Goal: Transaction & Acquisition: Purchase product/service

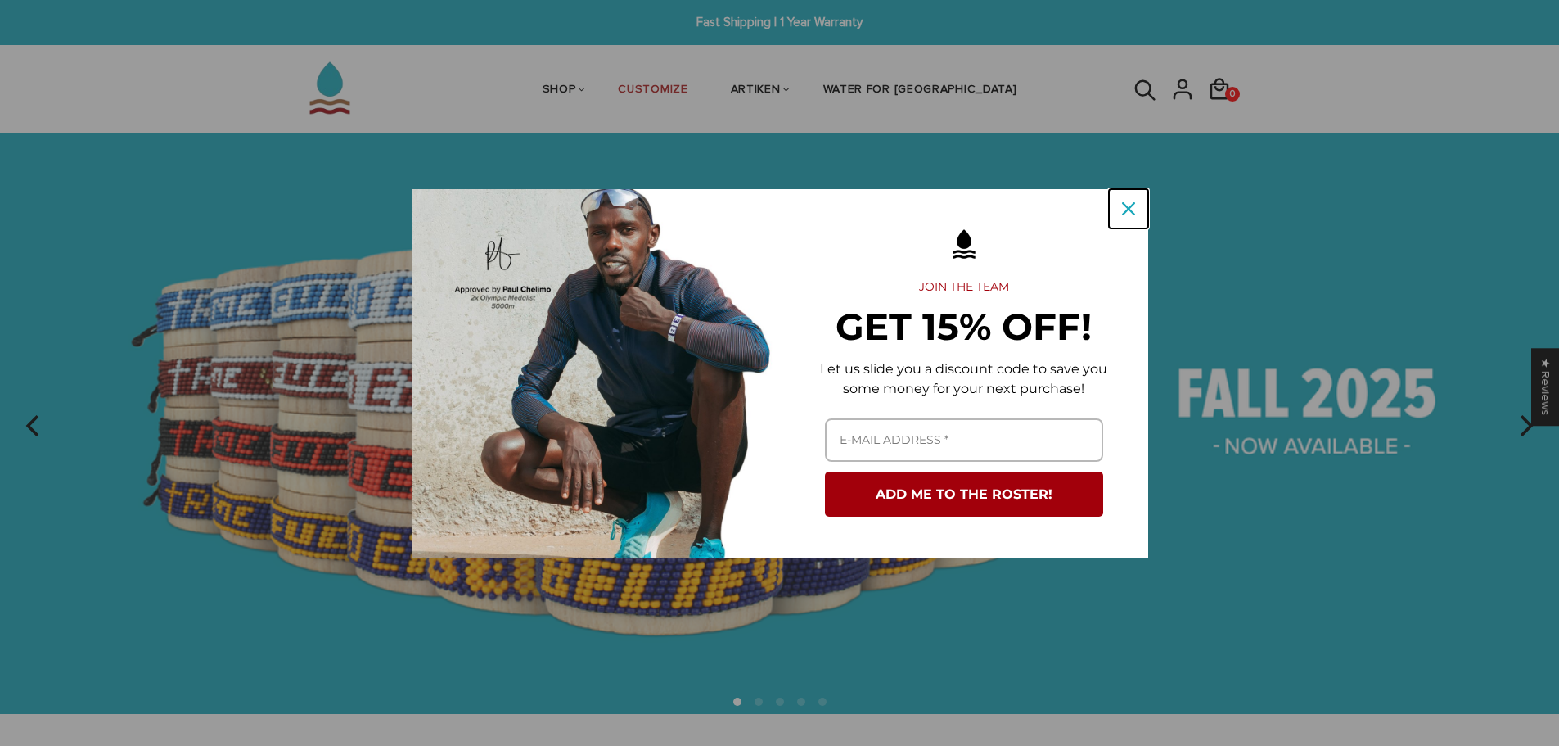
click at [1043, 205] on icon "close icon" at bounding box center [1128, 208] width 13 height 13
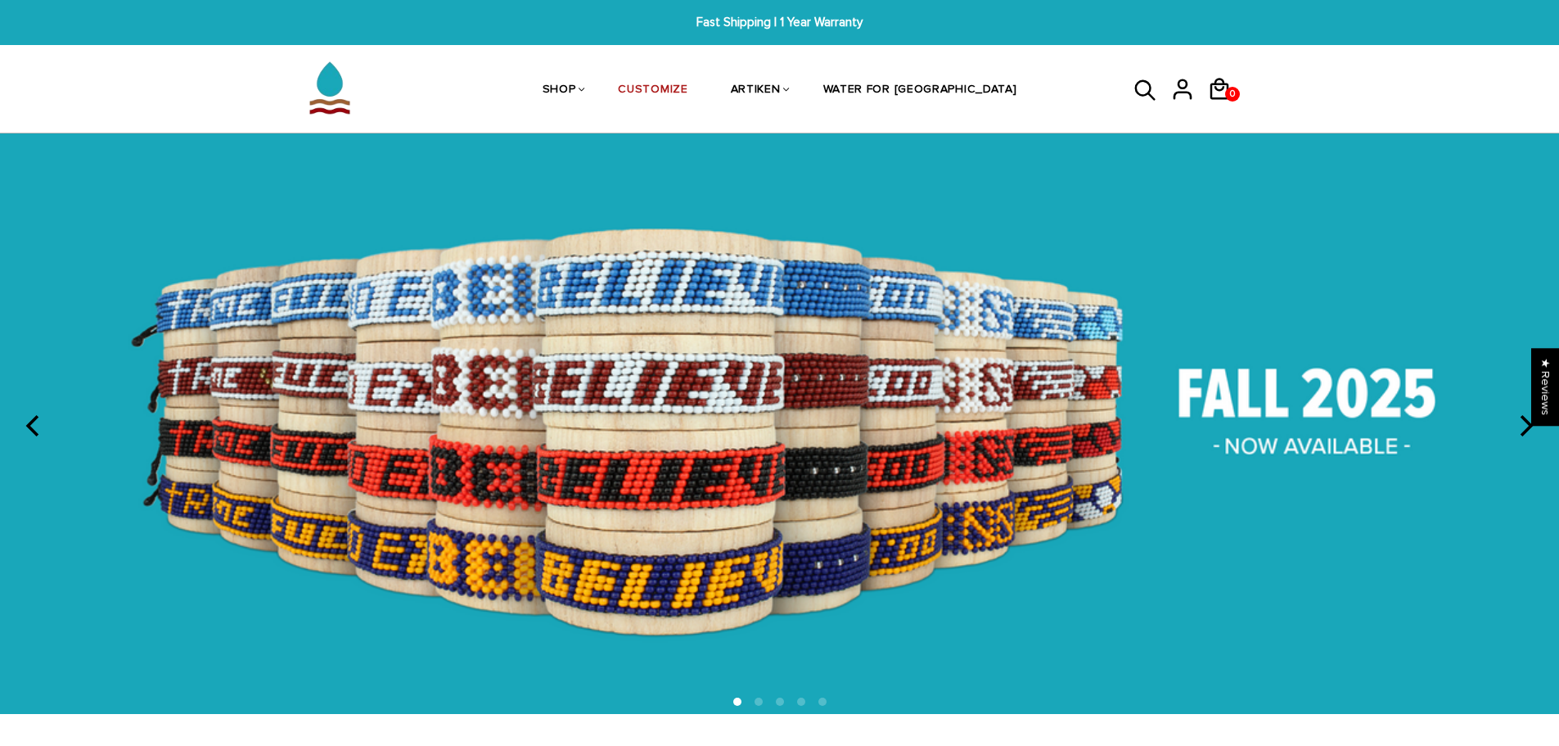
click at [1043, 390] on img at bounding box center [779, 423] width 1559 height 580
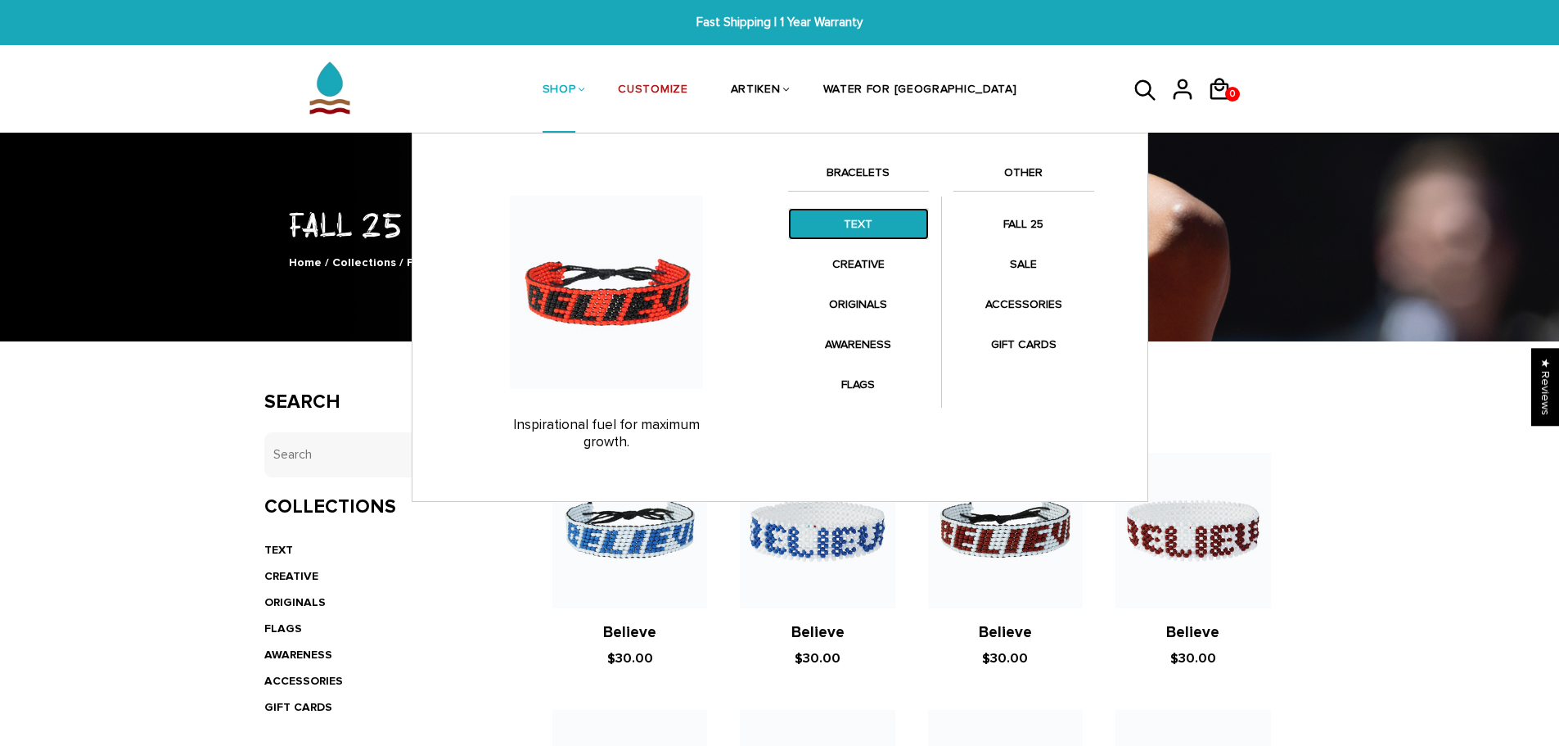
click at [860, 223] on link "TEXT" at bounding box center [858, 224] width 141 height 32
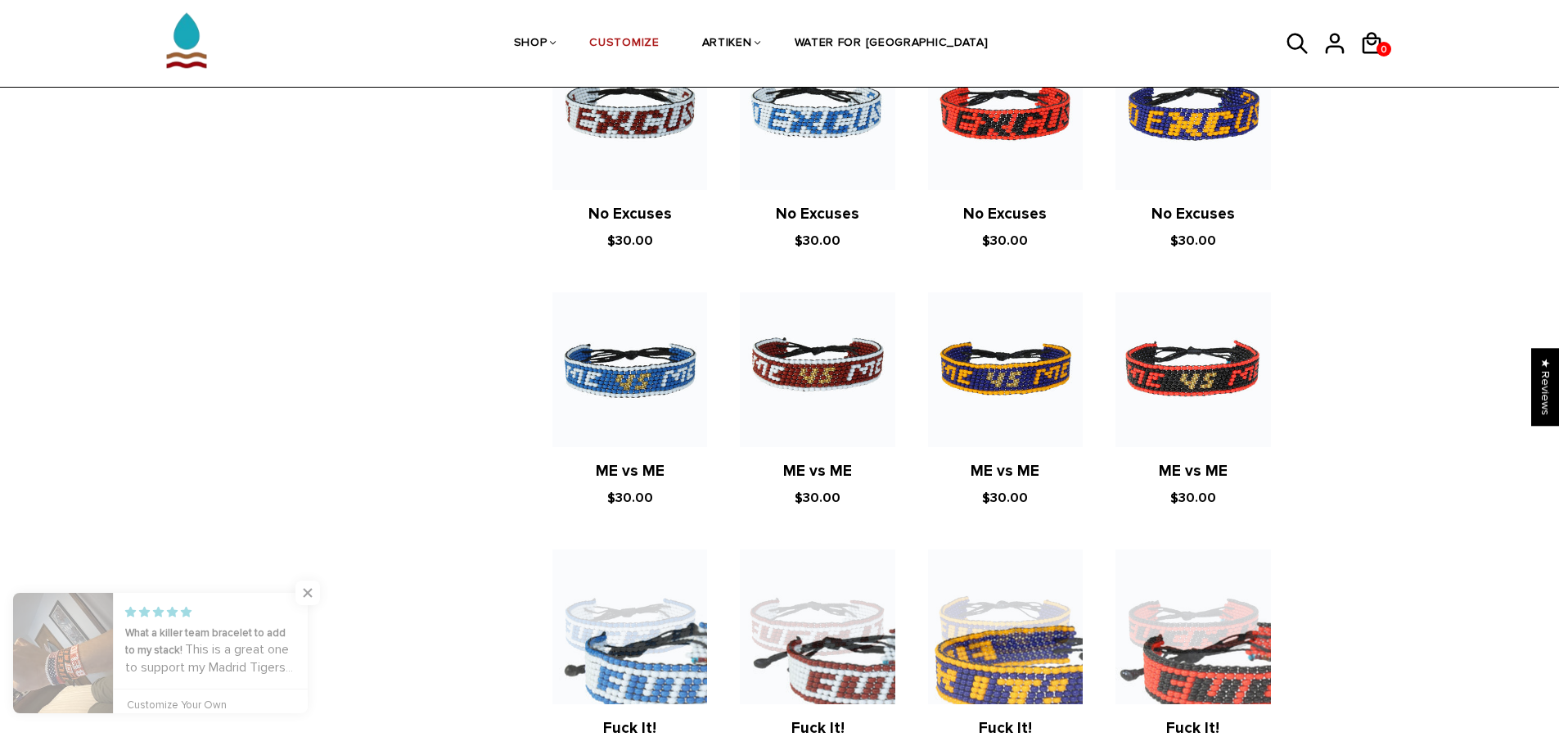
scroll to position [1228, 0]
